Goal: Task Accomplishment & Management: Manage account settings

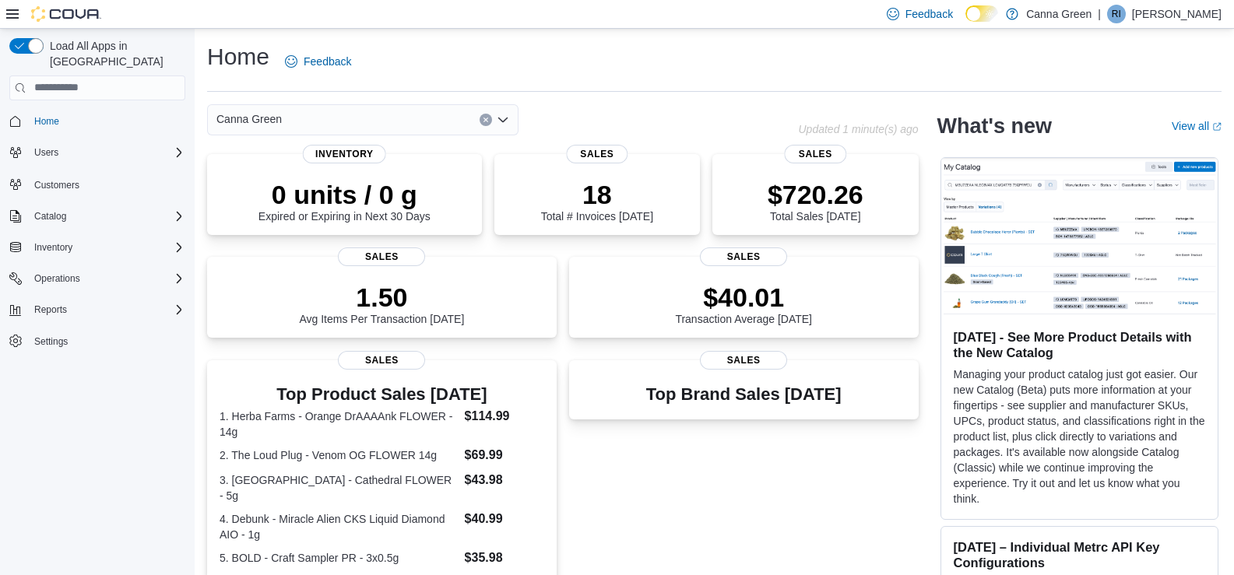
click at [1209, 8] on p "[PERSON_NAME]" at bounding box center [1177, 14] width 90 height 19
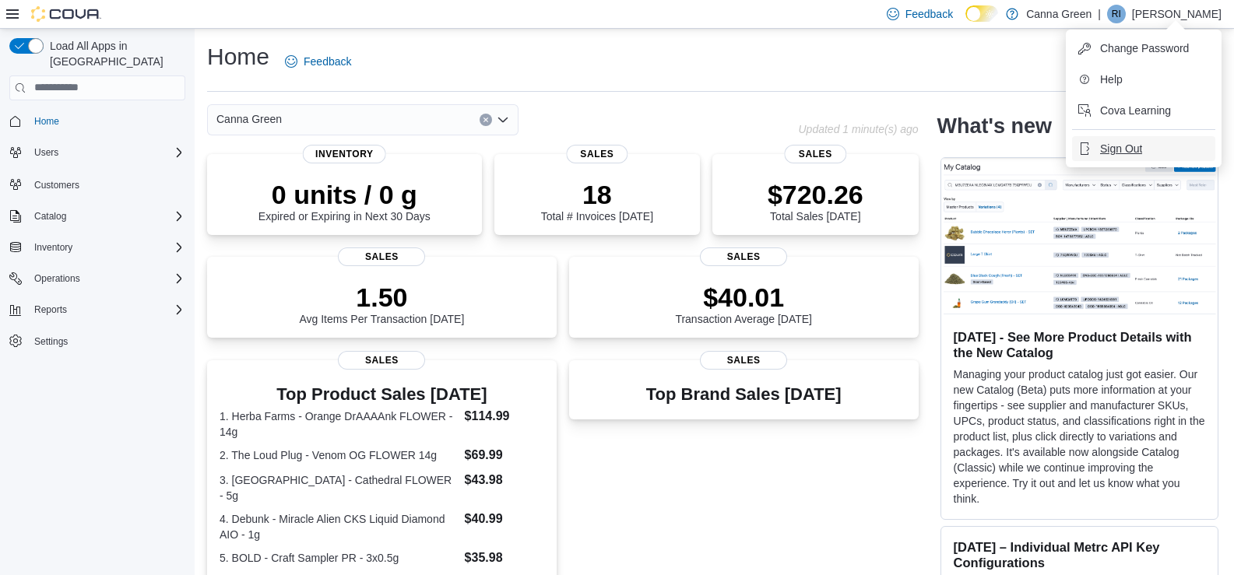
click at [1124, 143] on span "Sign Out" at bounding box center [1121, 149] width 42 height 16
